Goal: Transaction & Acquisition: Download file/media

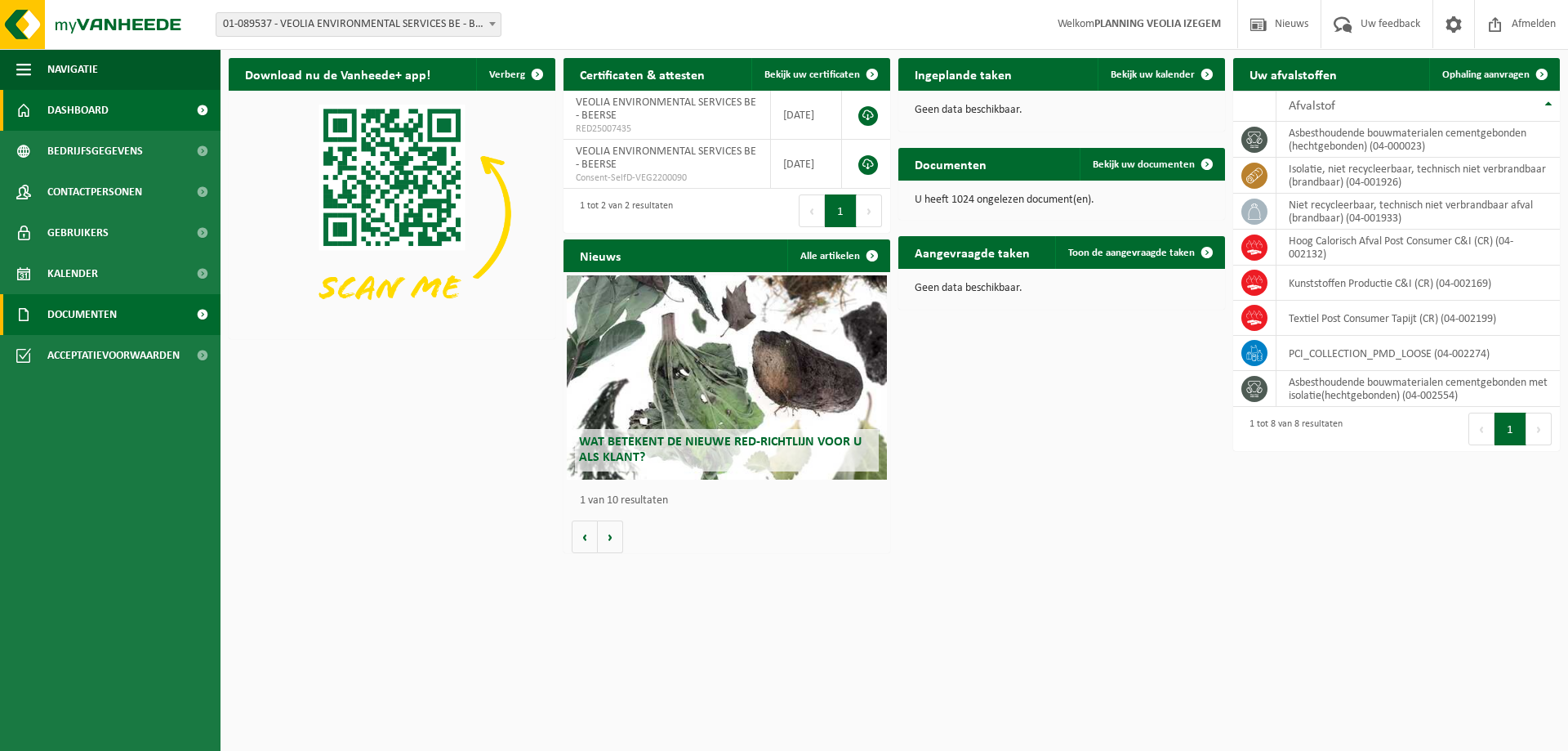
click at [89, 317] on span "Documenten" at bounding box center [82, 314] width 69 height 41
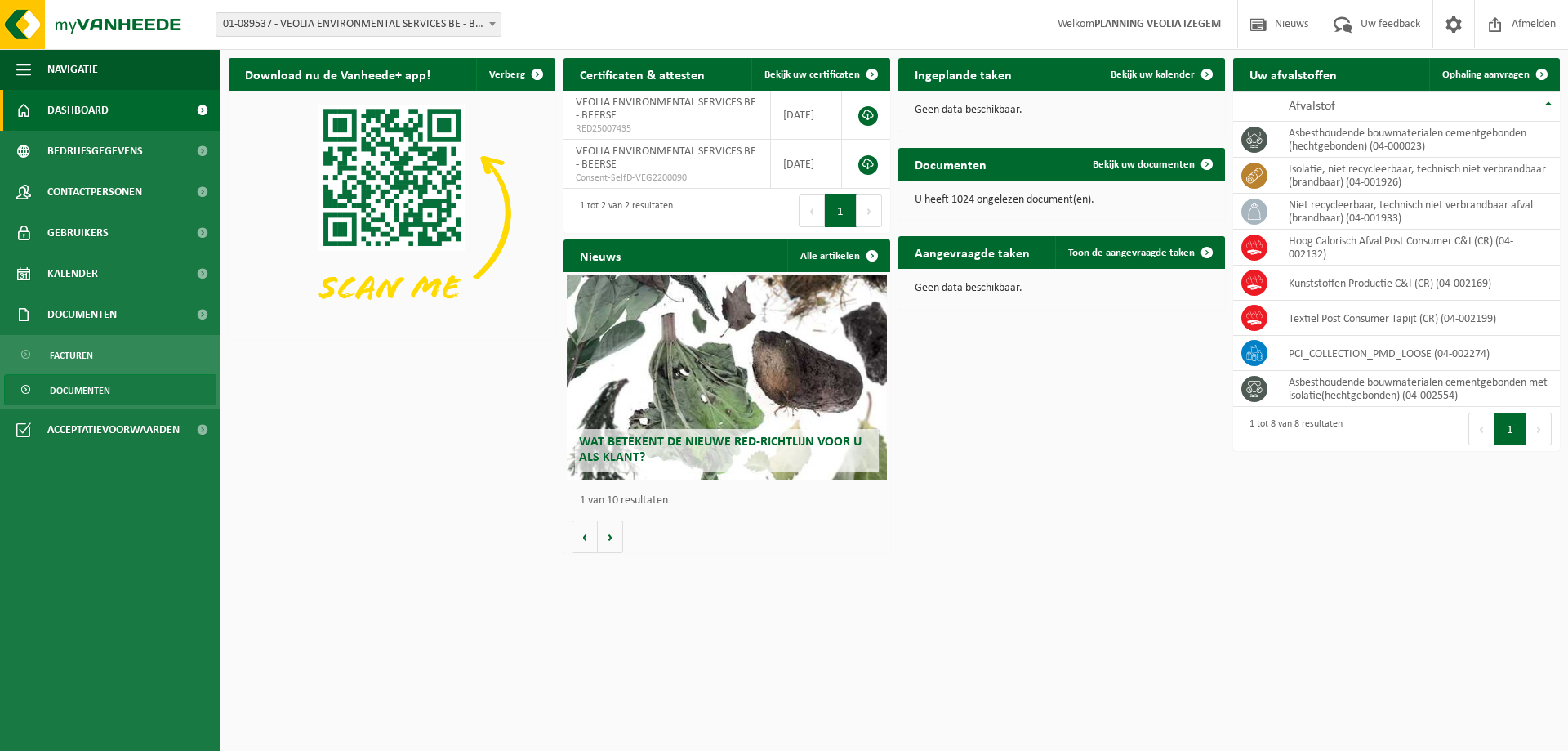
click at [100, 386] on span "Documenten" at bounding box center [80, 390] width 60 height 31
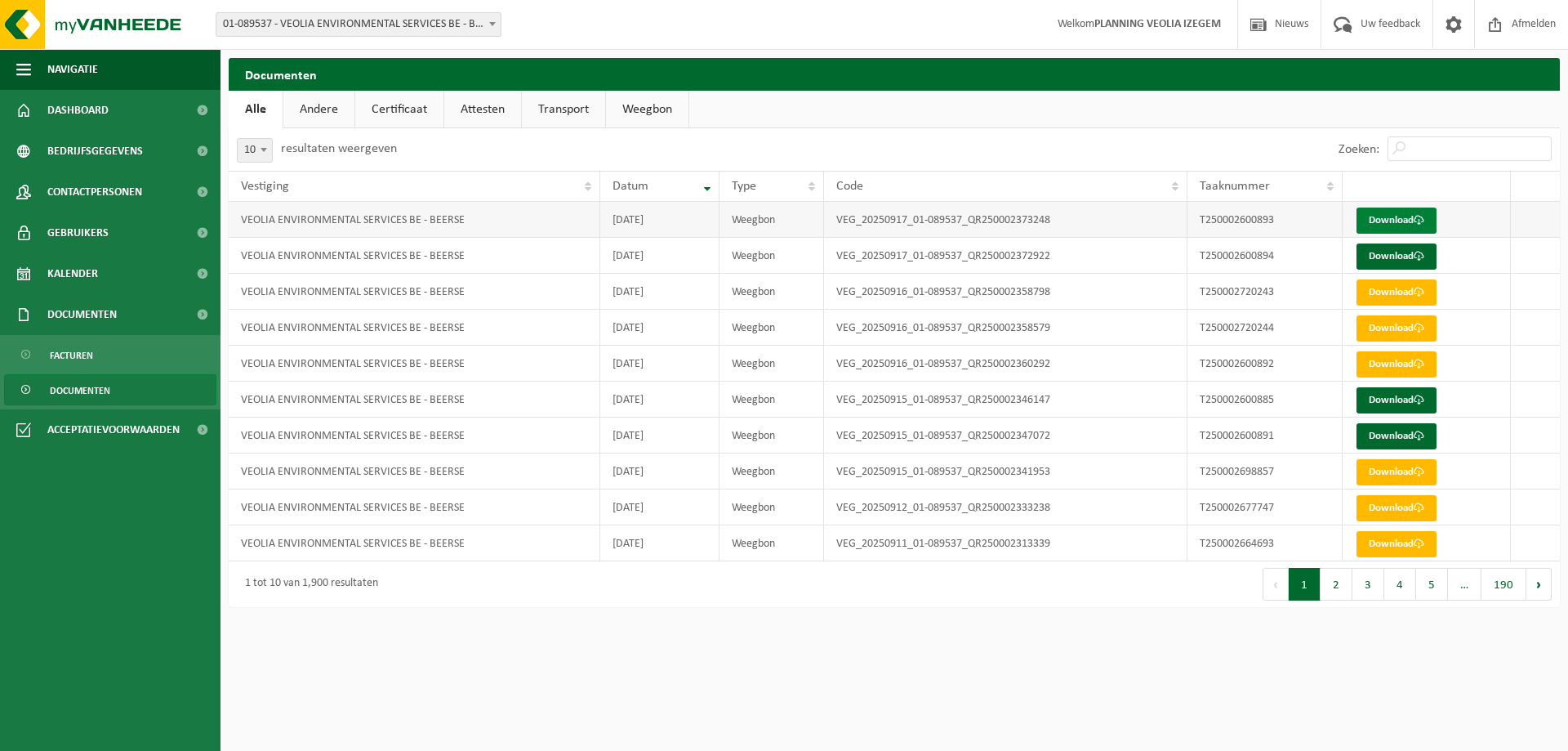
click at [1401, 218] on link "Download" at bounding box center [1397, 220] width 80 height 26
click at [1381, 256] on link "Download" at bounding box center [1397, 256] width 80 height 26
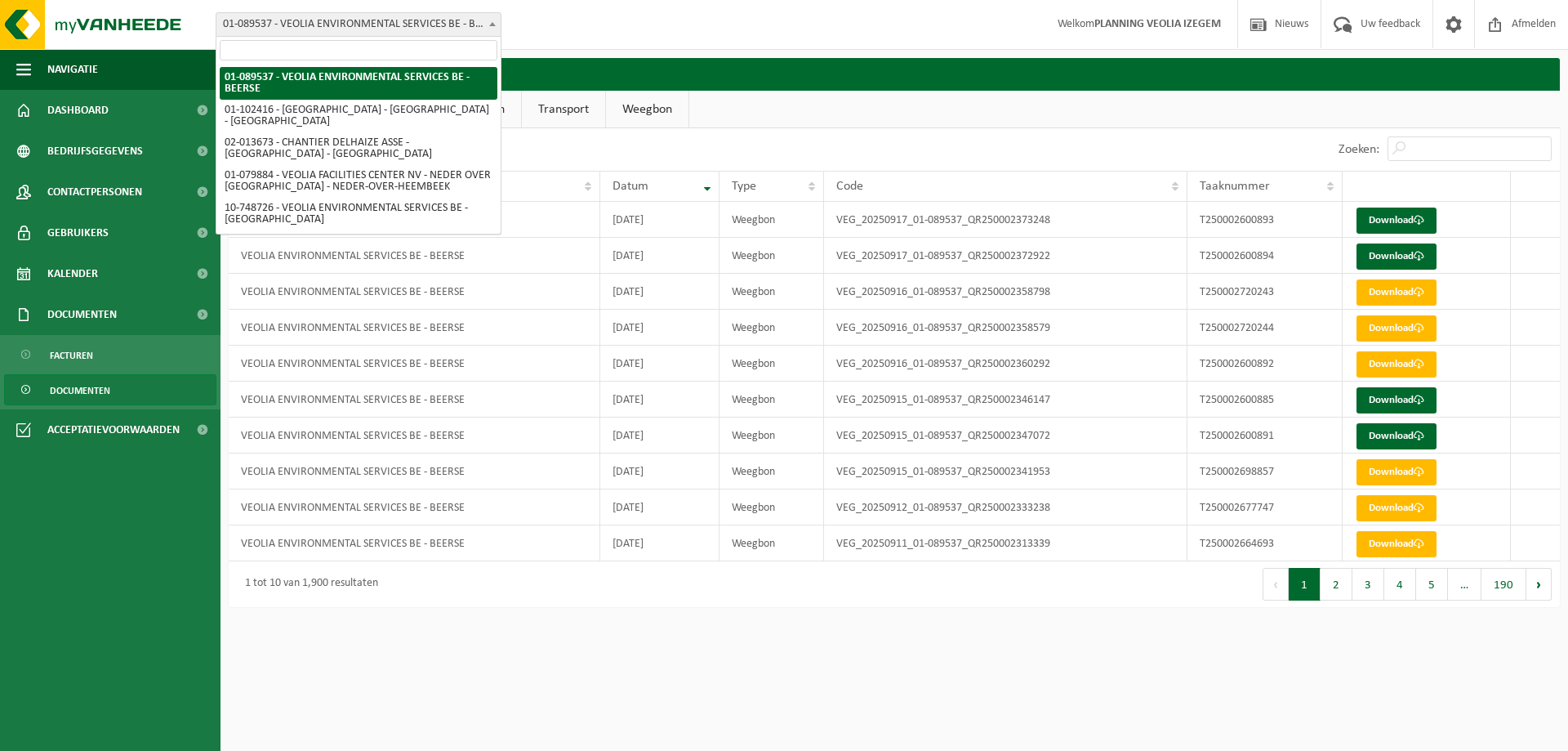
click at [491, 22] on b at bounding box center [493, 23] width 7 height 4
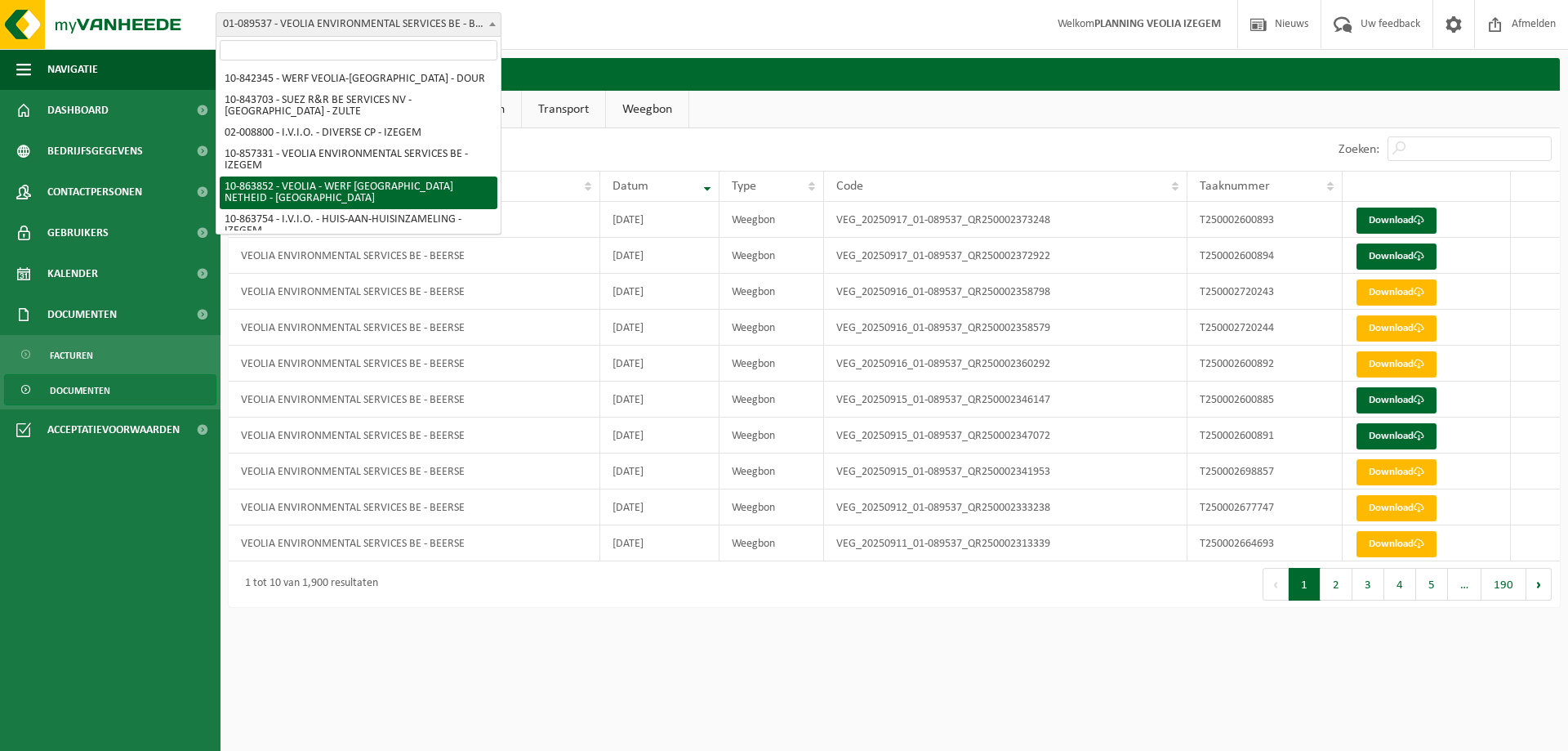
scroll to position [327, 0]
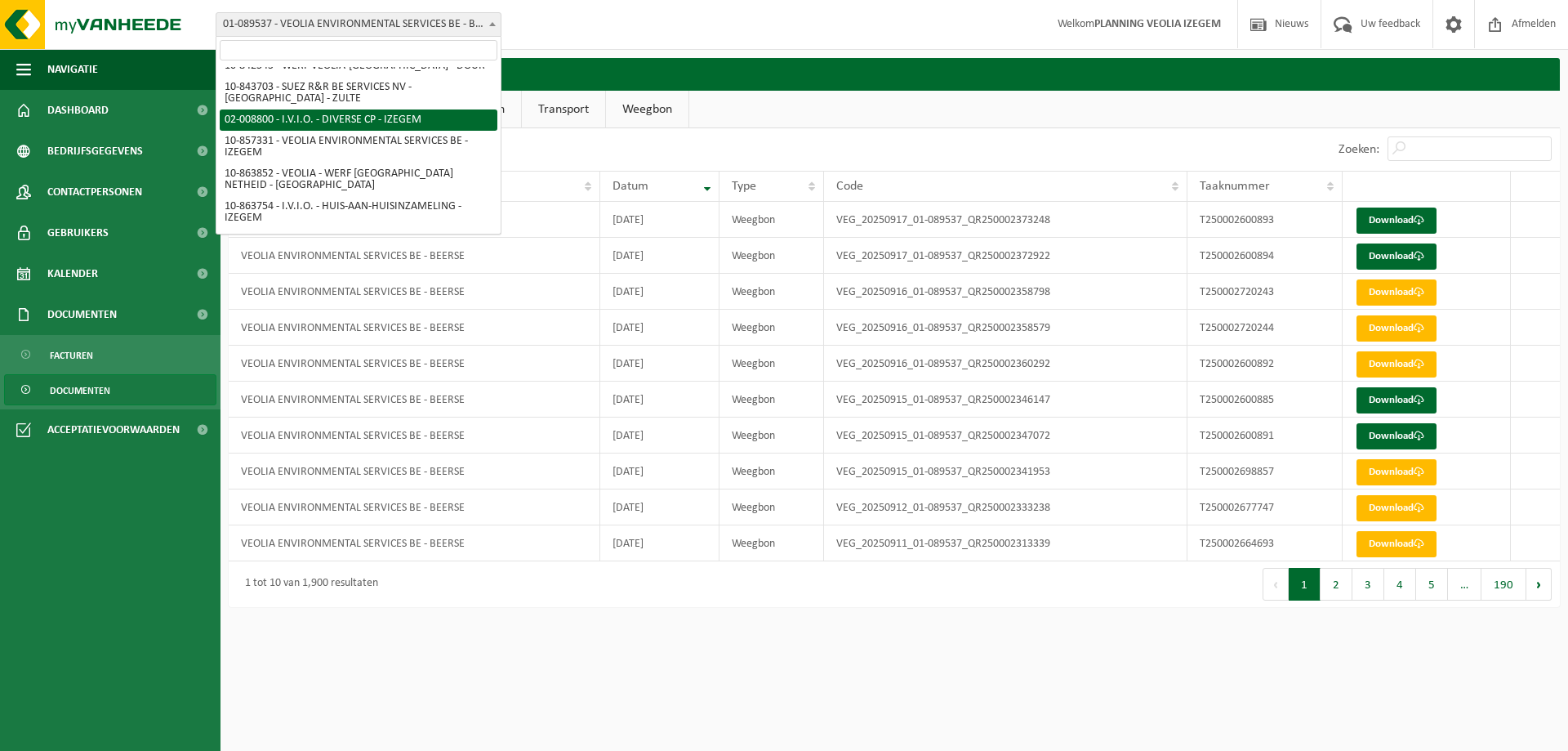
select select "93106"
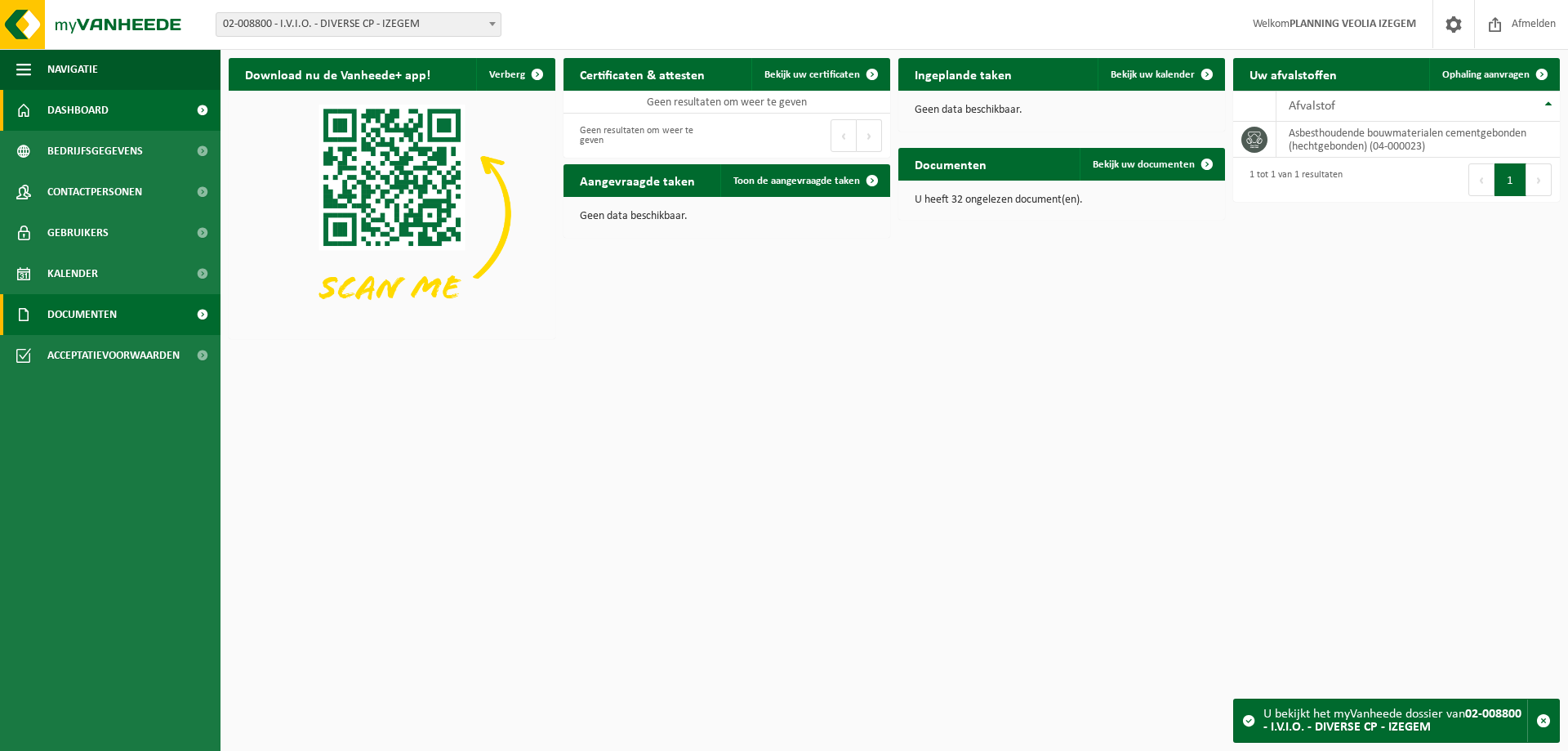
click at [79, 313] on span "Documenten" at bounding box center [82, 314] width 69 height 41
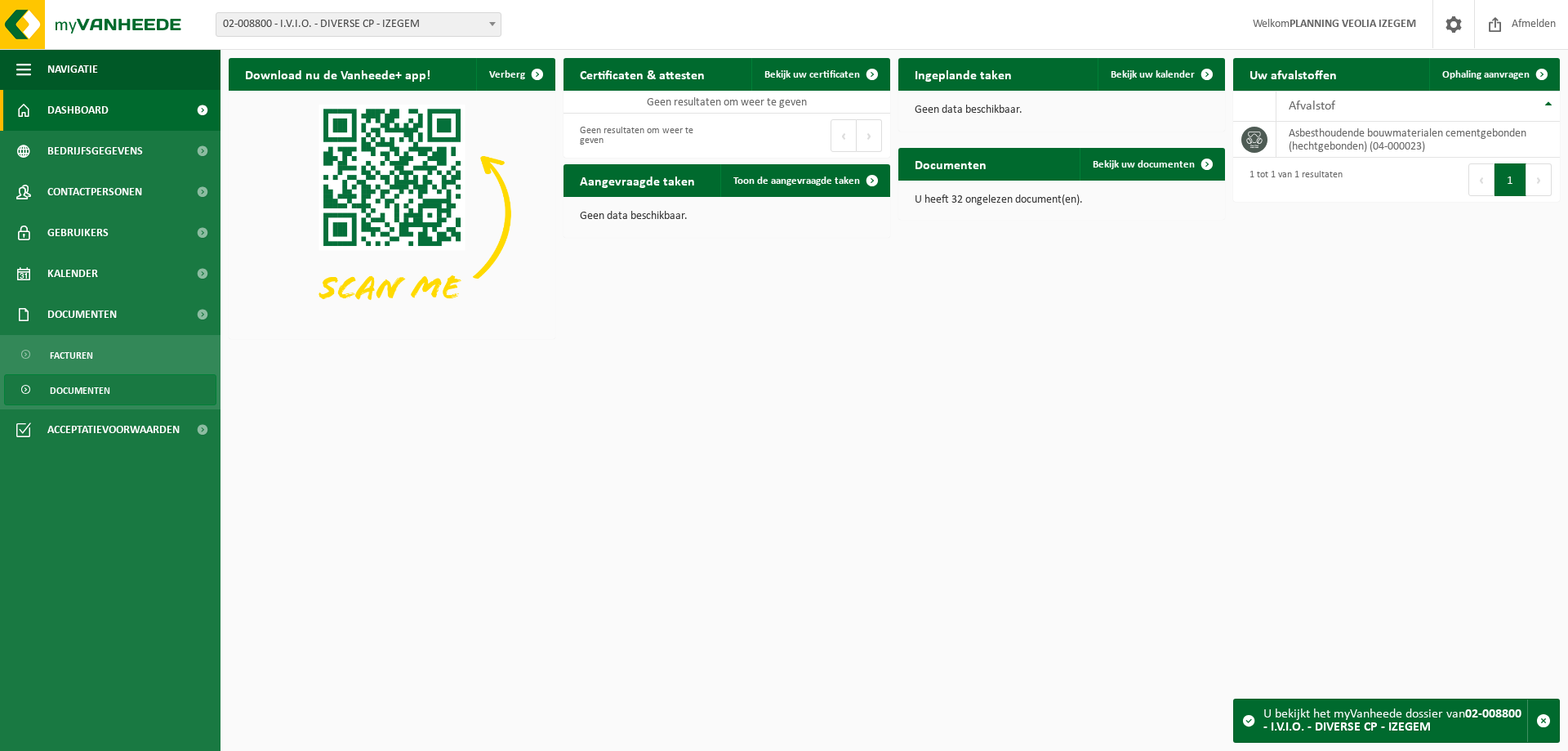
click at [84, 383] on span "Documenten" at bounding box center [80, 390] width 60 height 31
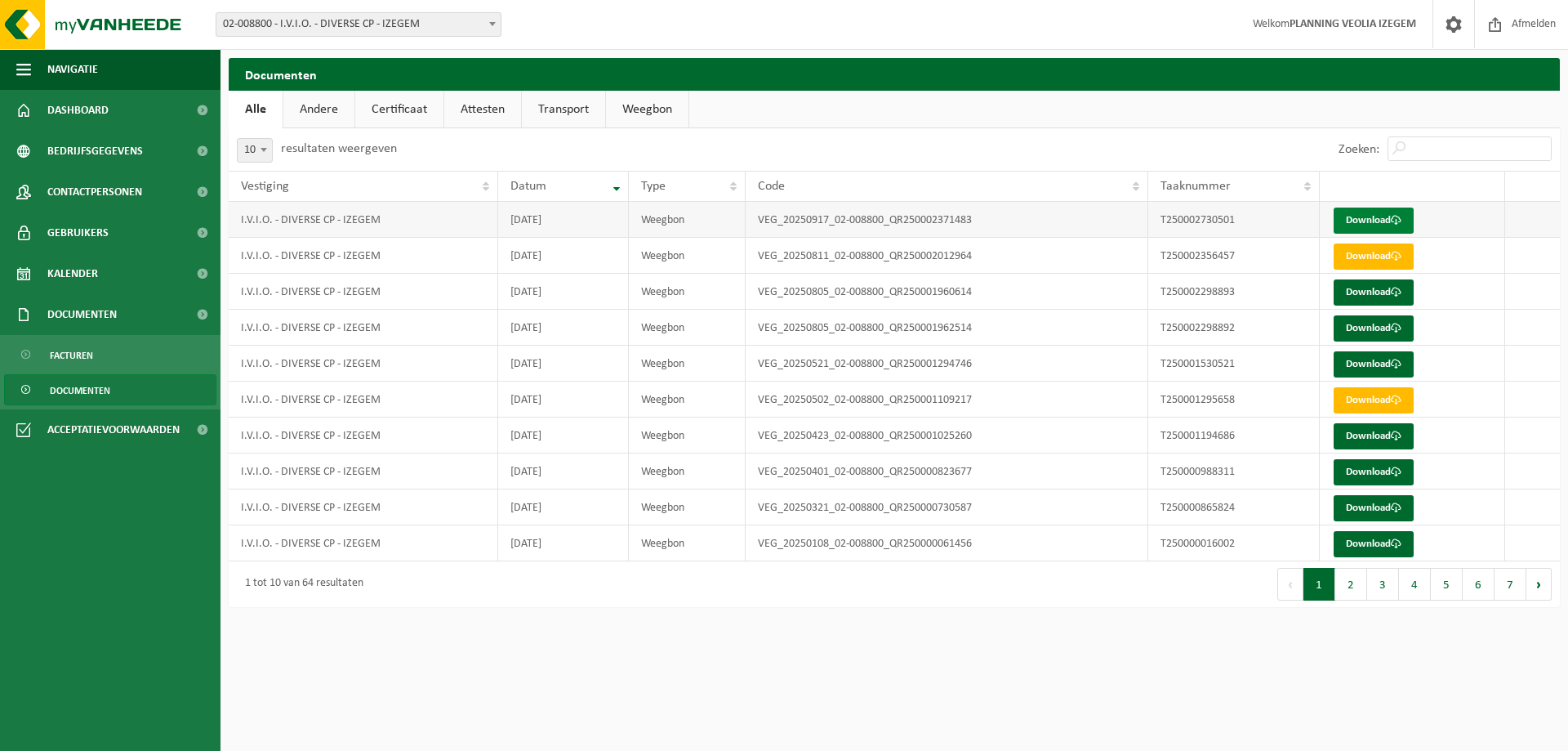
click at [1371, 220] on link "Download" at bounding box center [1374, 220] width 80 height 26
